Goal: Information Seeking & Learning: Find specific page/section

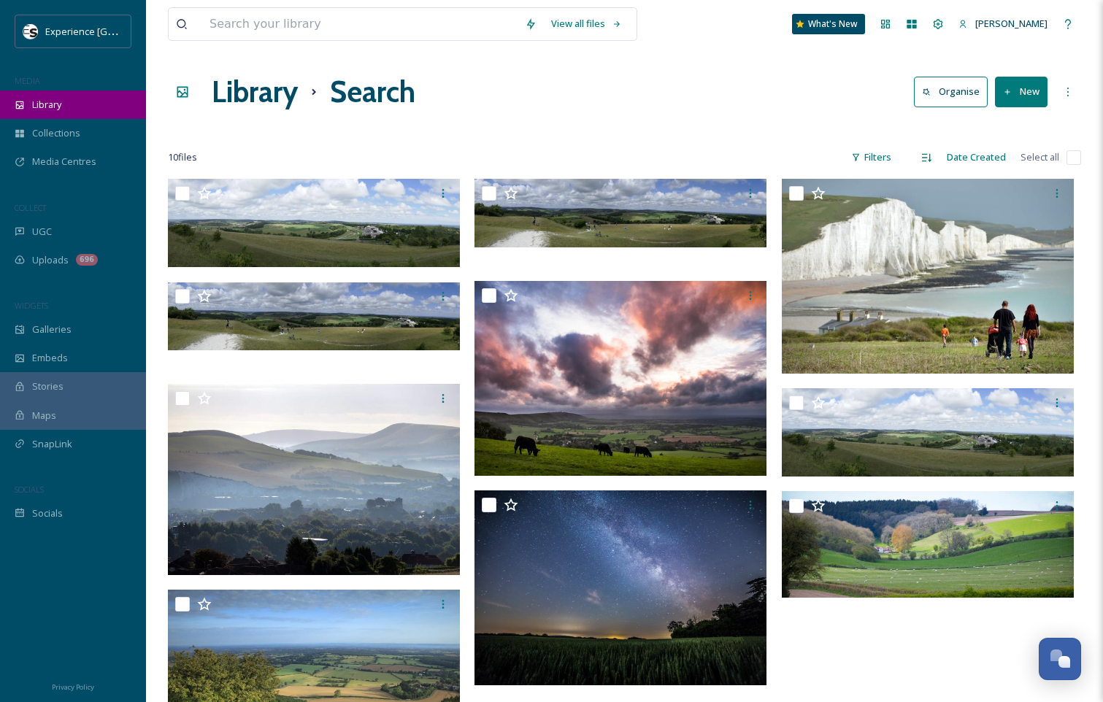
click at [53, 101] on span "Library" at bounding box center [46, 105] width 29 height 14
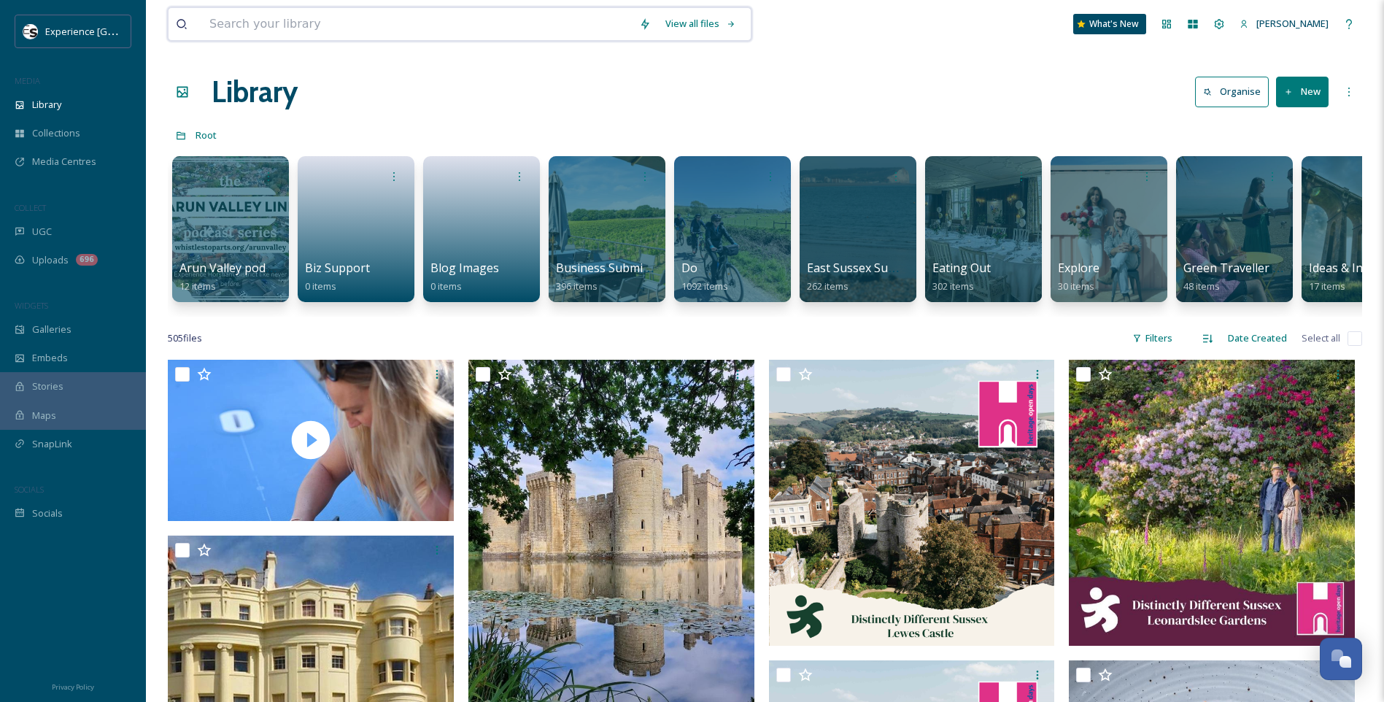
click at [447, 18] on input at bounding box center [417, 24] width 430 height 32
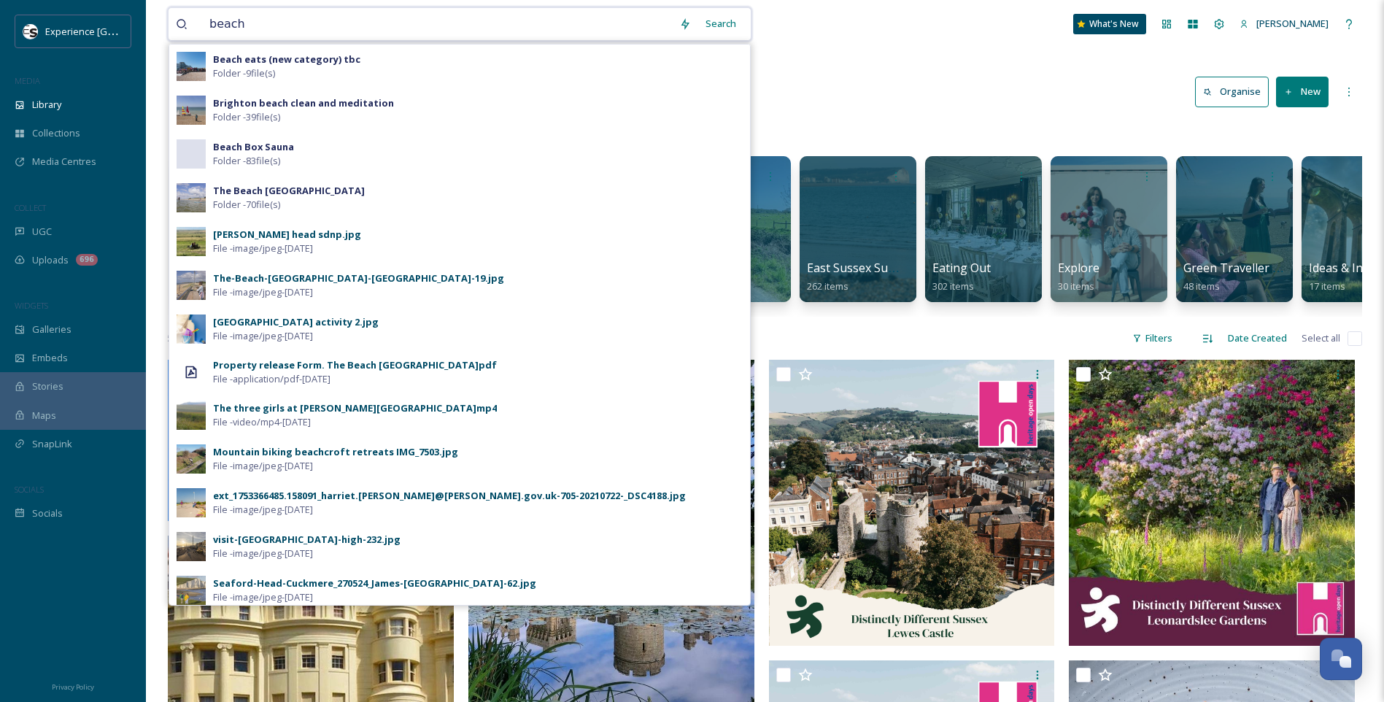
type input "beach"
click at [727, 18] on div "Search" at bounding box center [720, 23] width 45 height 28
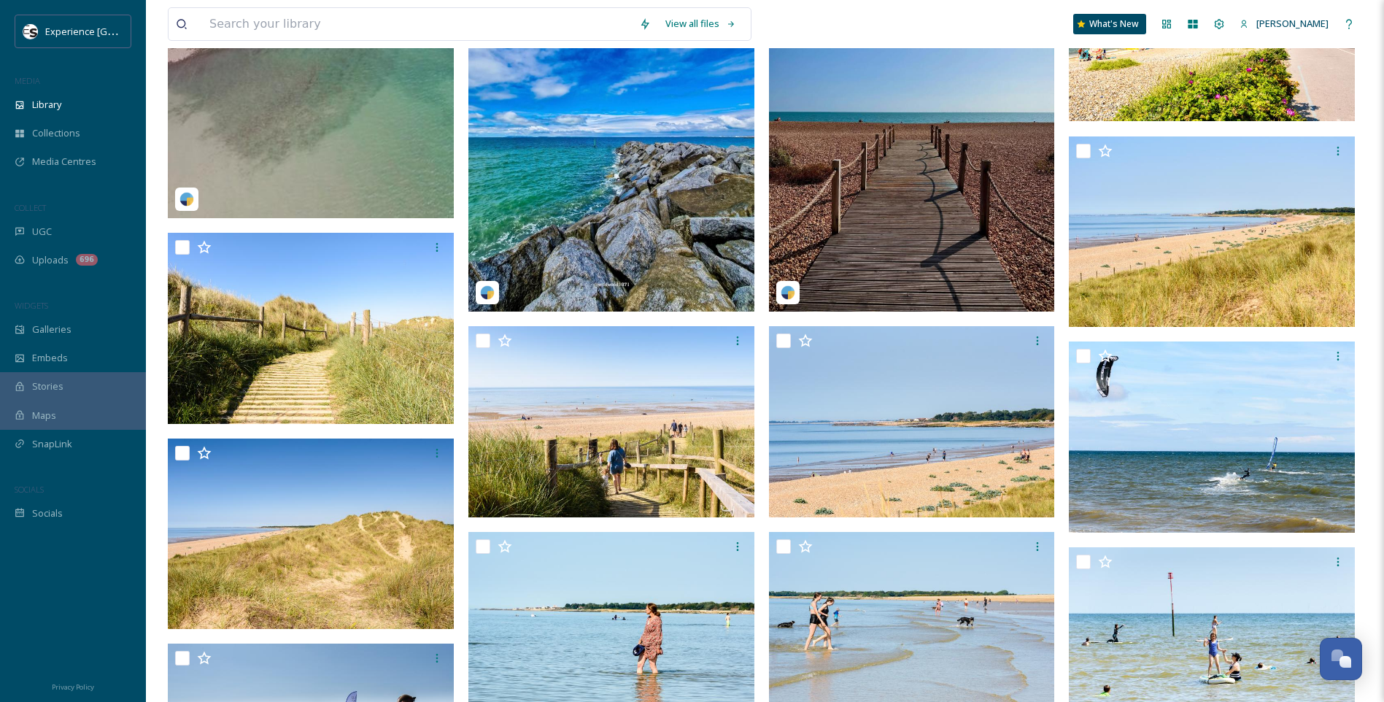
scroll to position [803, 0]
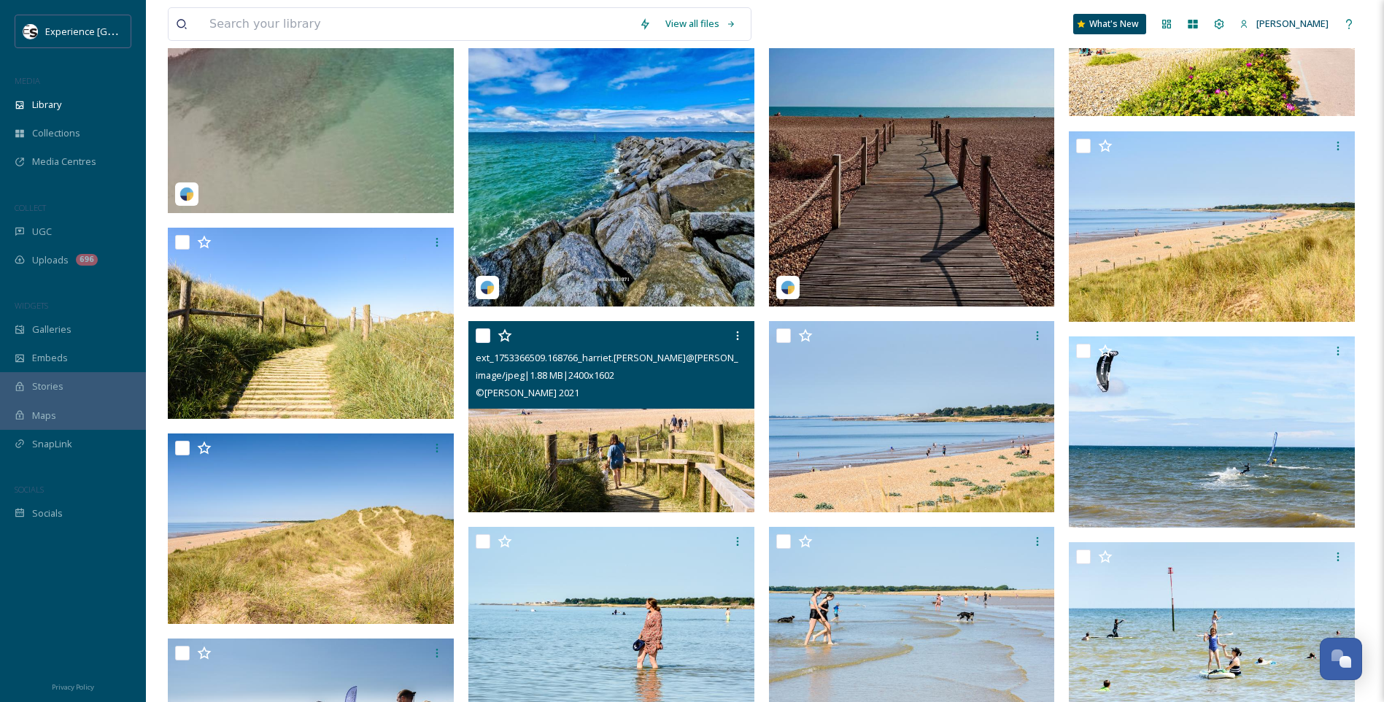
click at [626, 452] on img at bounding box center [611, 416] width 286 height 191
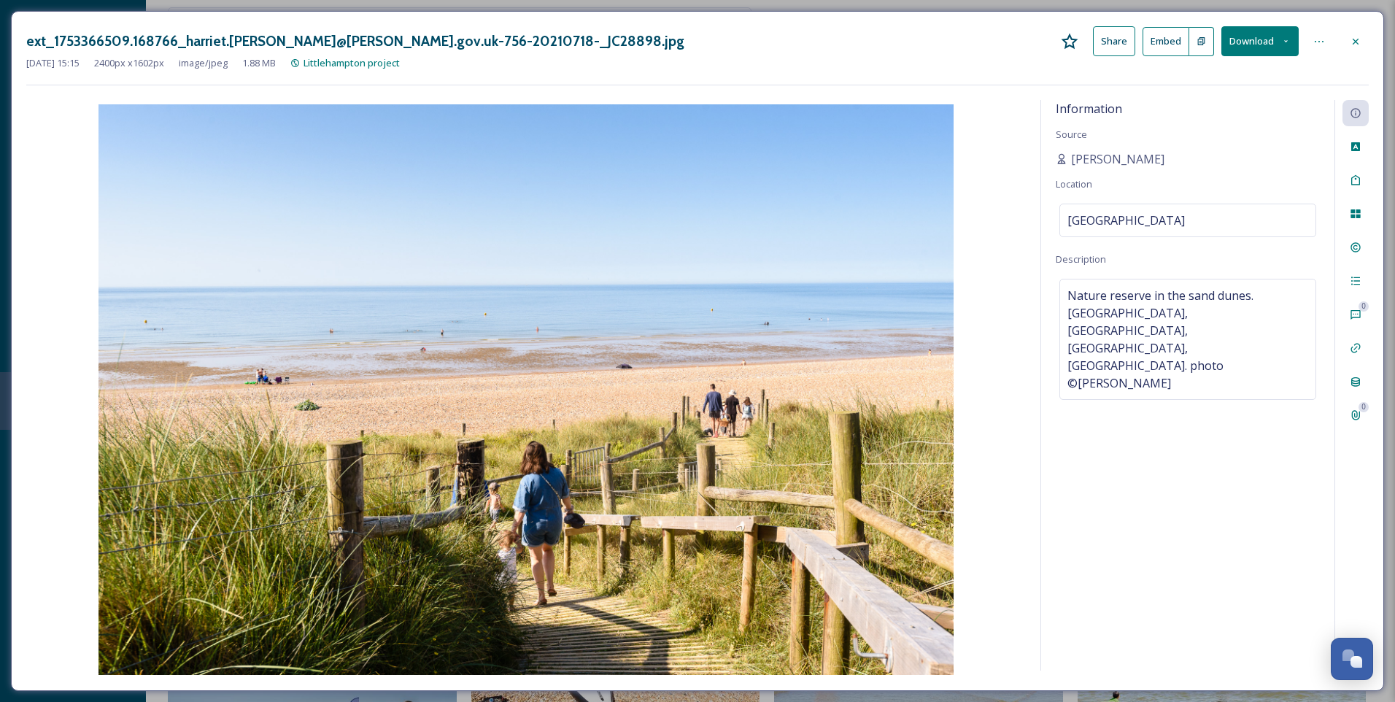
click at [1102, 41] on icon at bounding box center [1356, 42] width 12 height 12
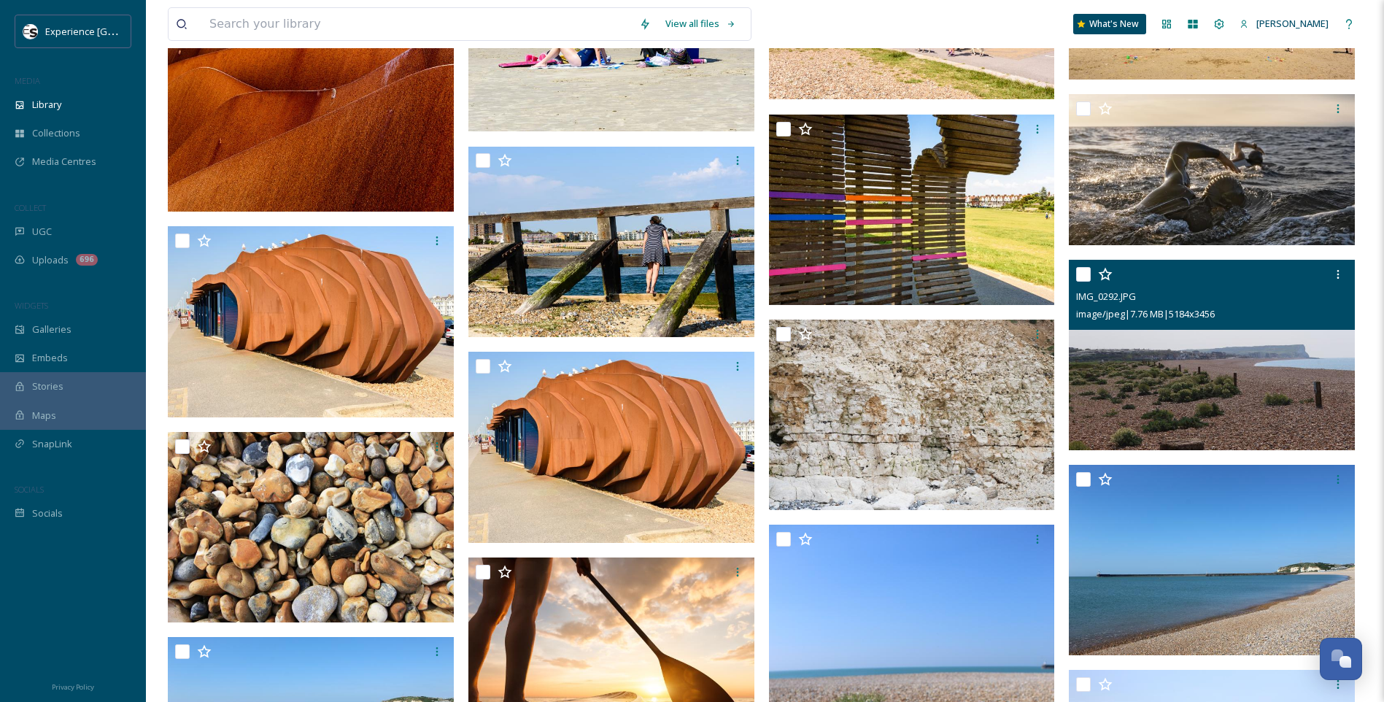
scroll to position [3284, 0]
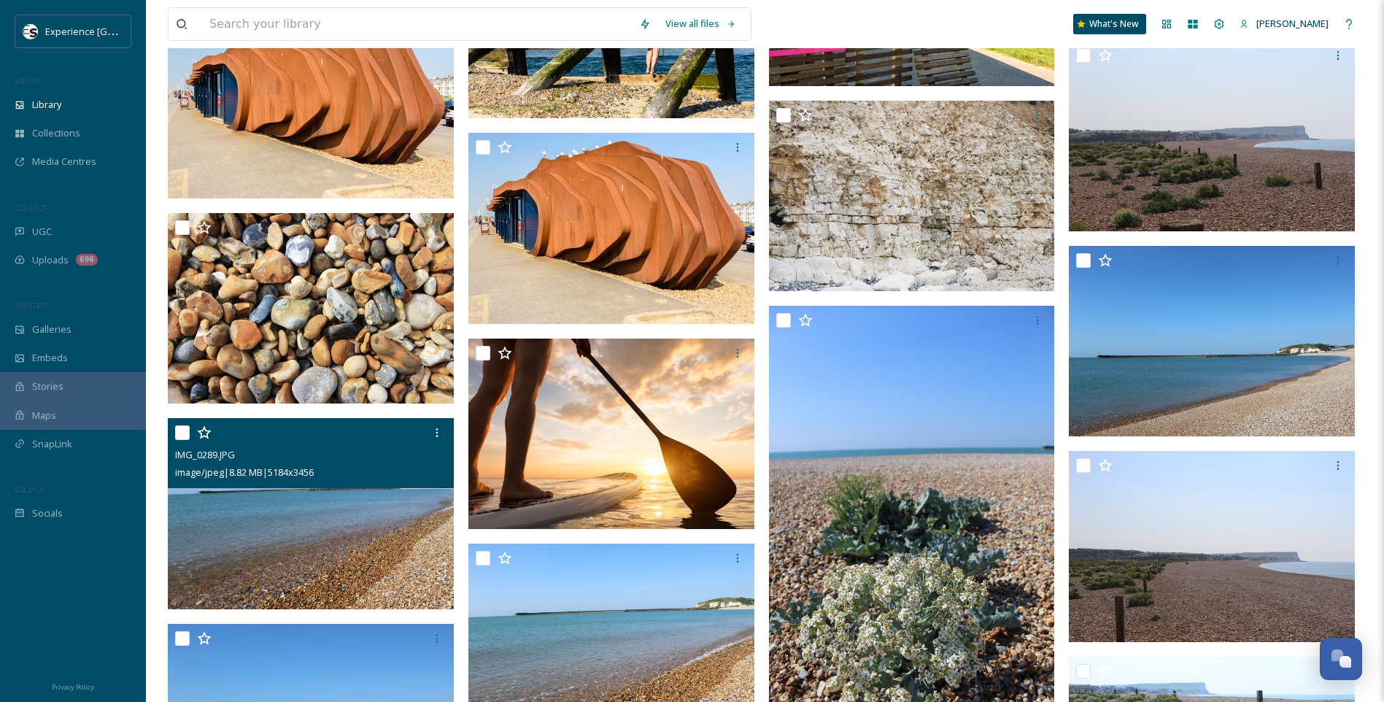
click at [347, 555] on img at bounding box center [311, 513] width 286 height 191
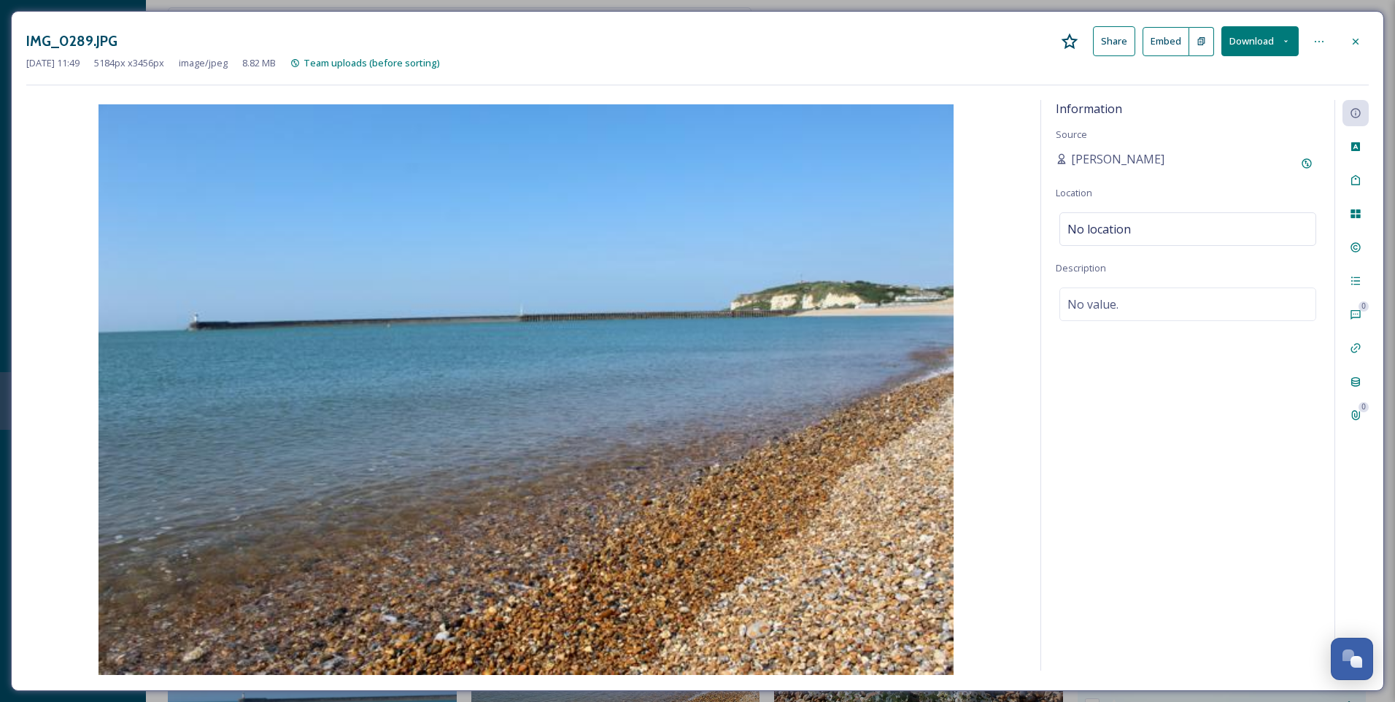
click at [1102, 40] on icon at bounding box center [1356, 41] width 6 height 6
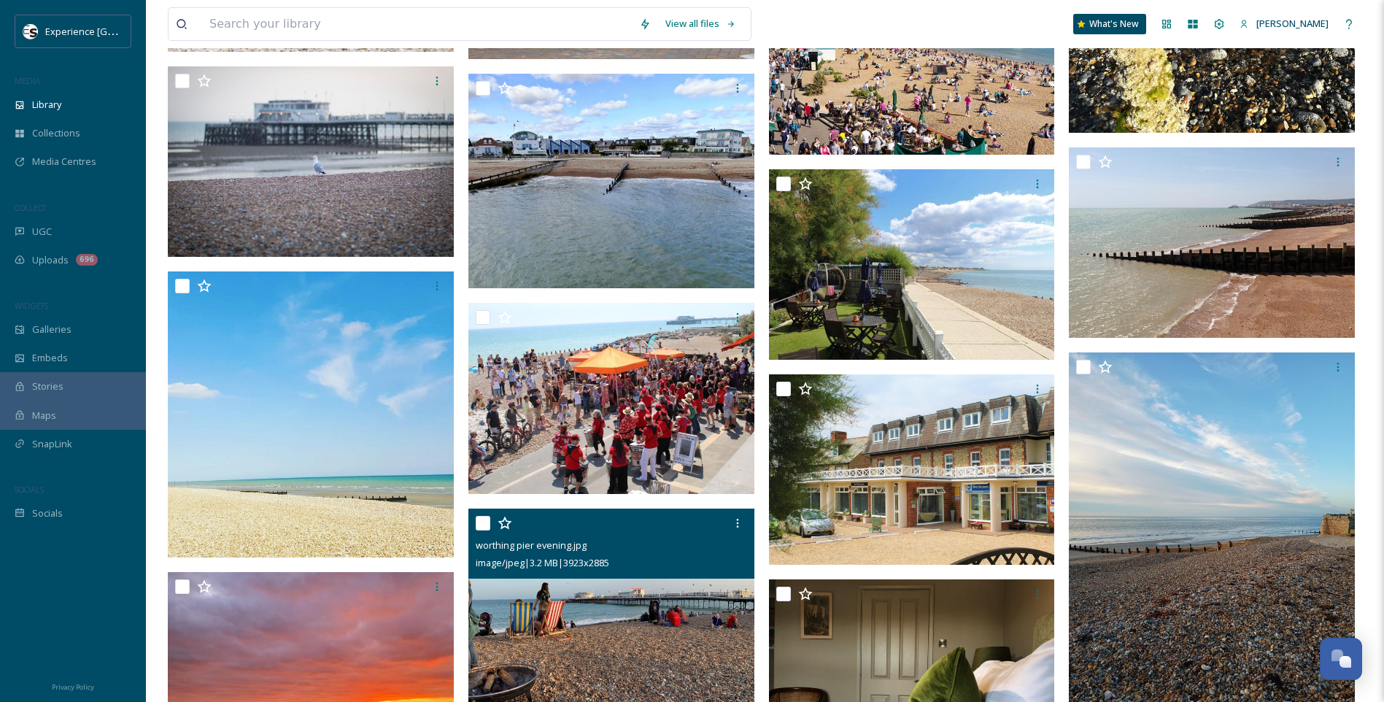
scroll to position [8319, 0]
